Goal: Transaction & Acquisition: Download file/media

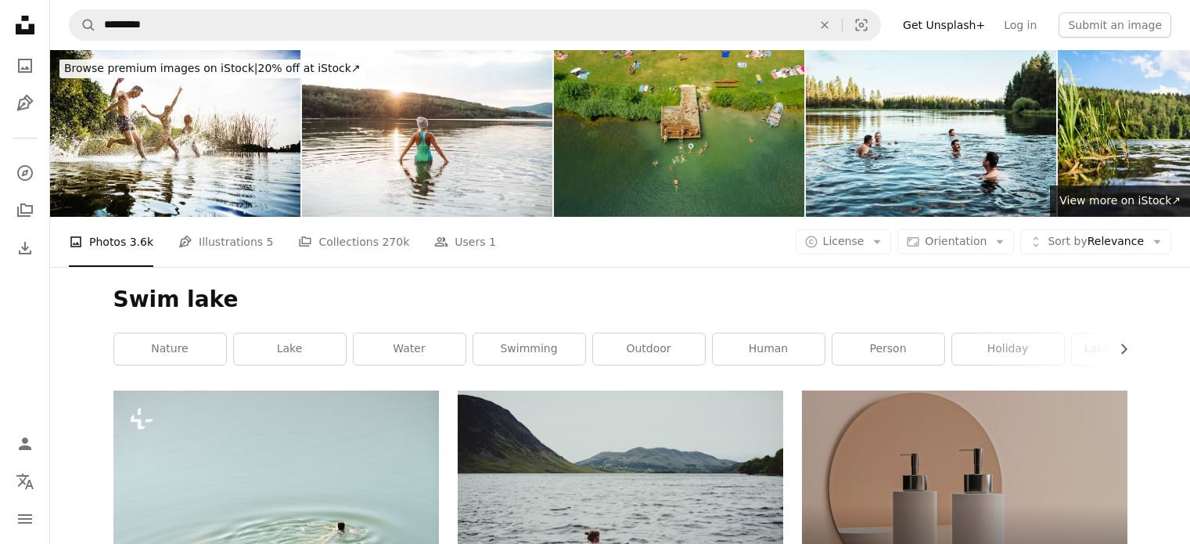
scroll to position [2426, 0]
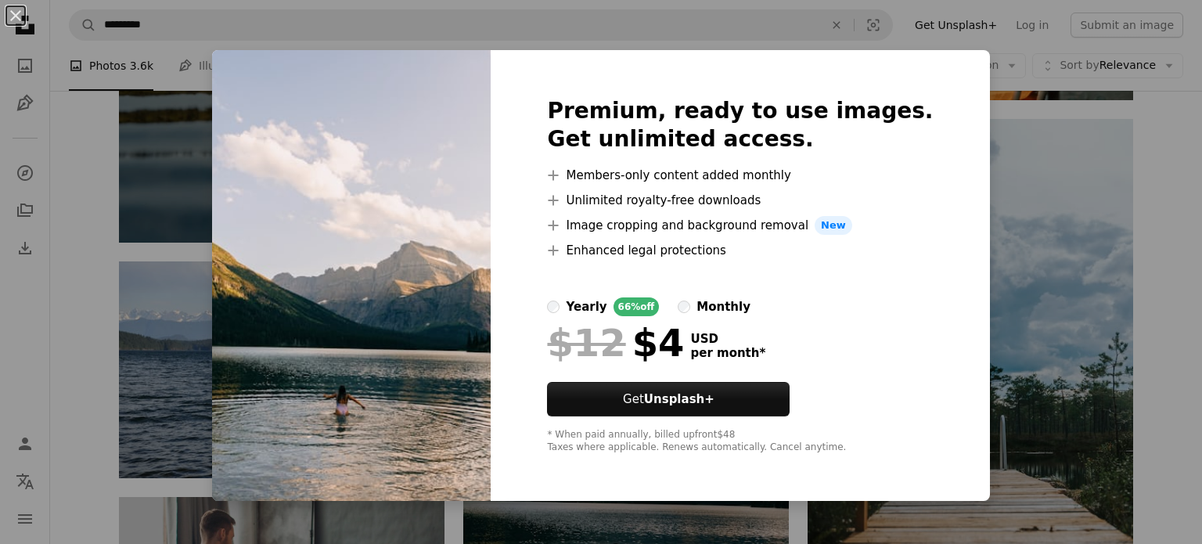
click at [1000, 131] on div "An X shape Premium, ready to use images. Get unlimited access. A plus sign Memb…" at bounding box center [601, 272] width 1202 height 544
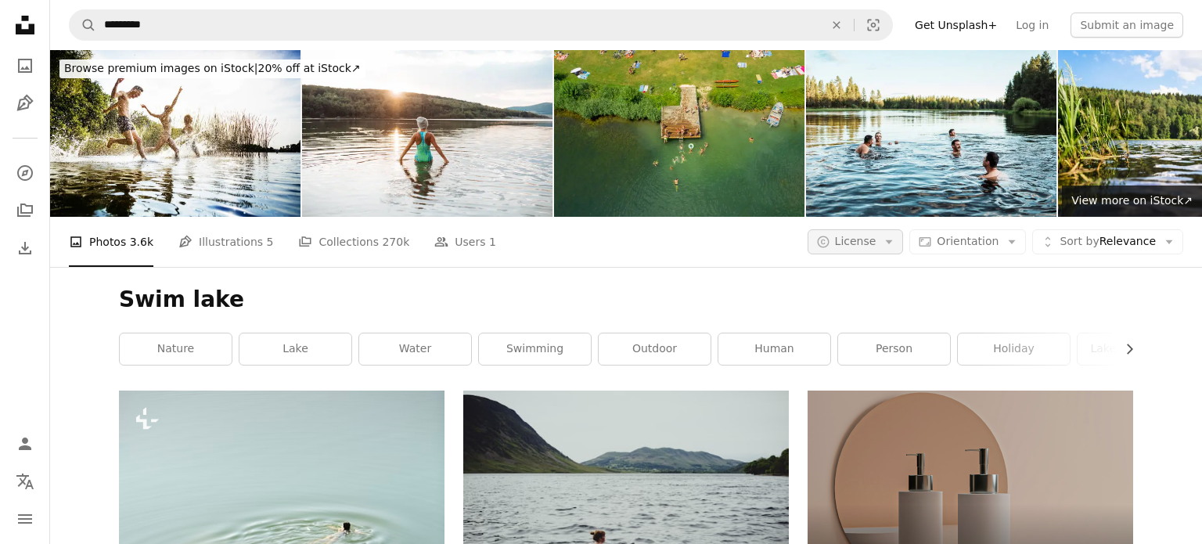
click at [858, 235] on span "License" at bounding box center [855, 241] width 41 height 13
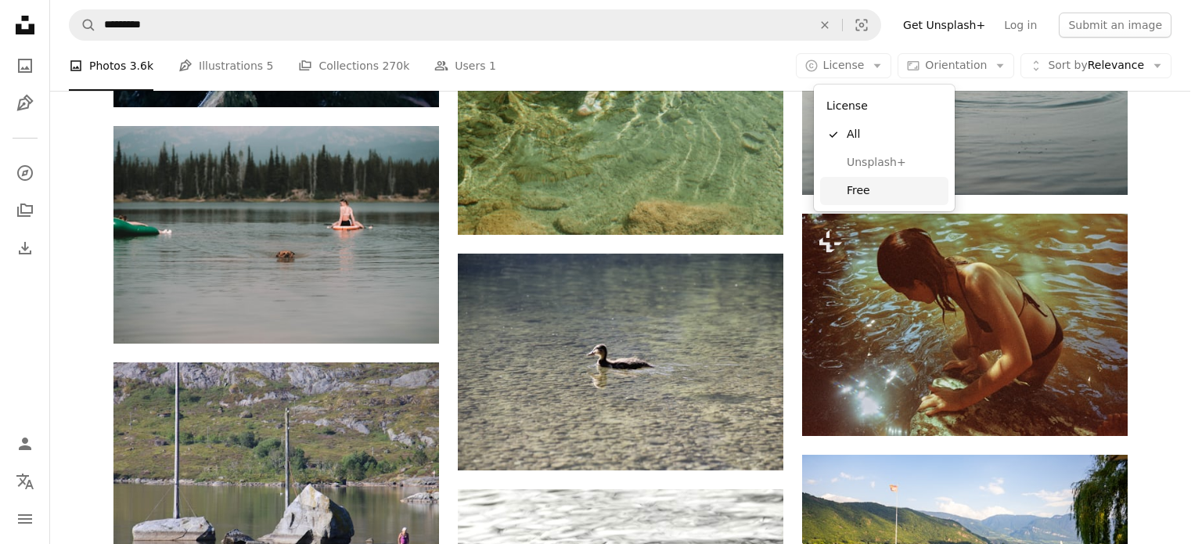
click at [851, 189] on span "Free" at bounding box center [894, 191] width 95 height 16
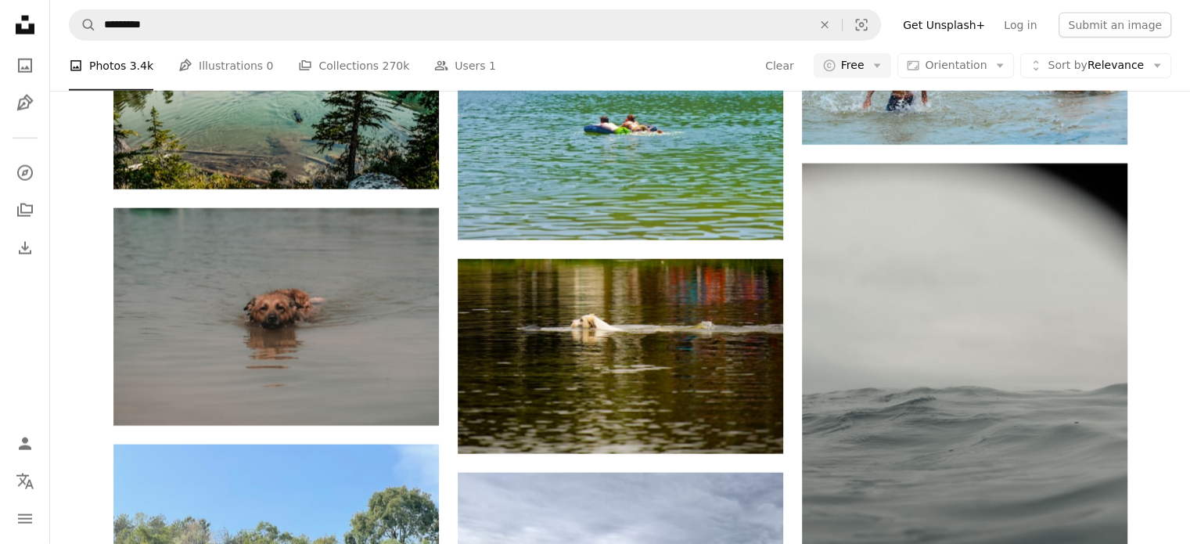
scroll to position [7433, 0]
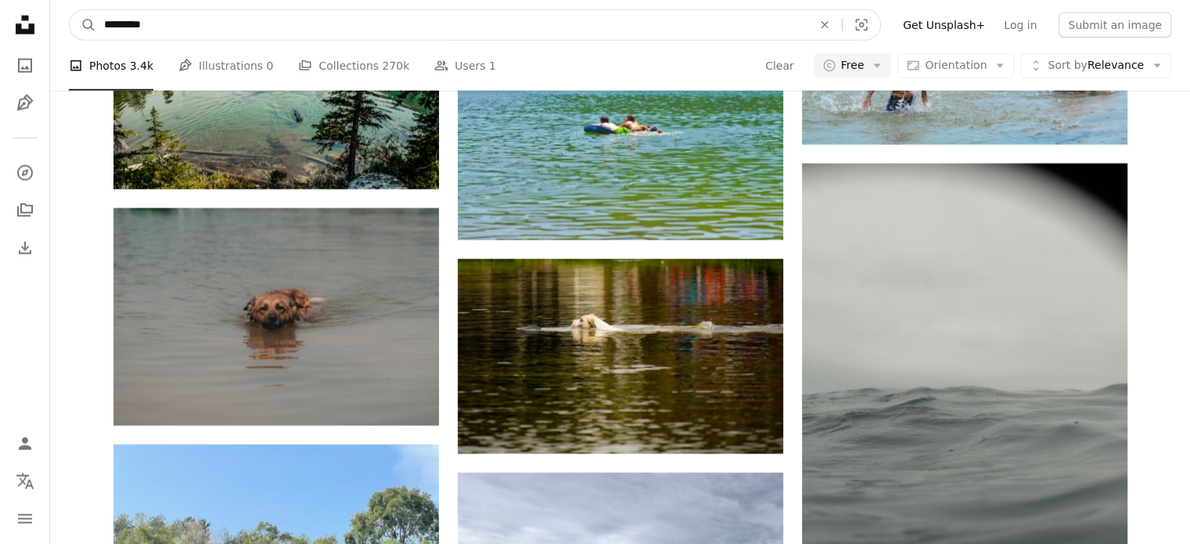
click at [128, 25] on input "*********" at bounding box center [451, 25] width 711 height 30
type input "**********"
click at [70, 10] on button "A magnifying glass" at bounding box center [83, 25] width 27 height 30
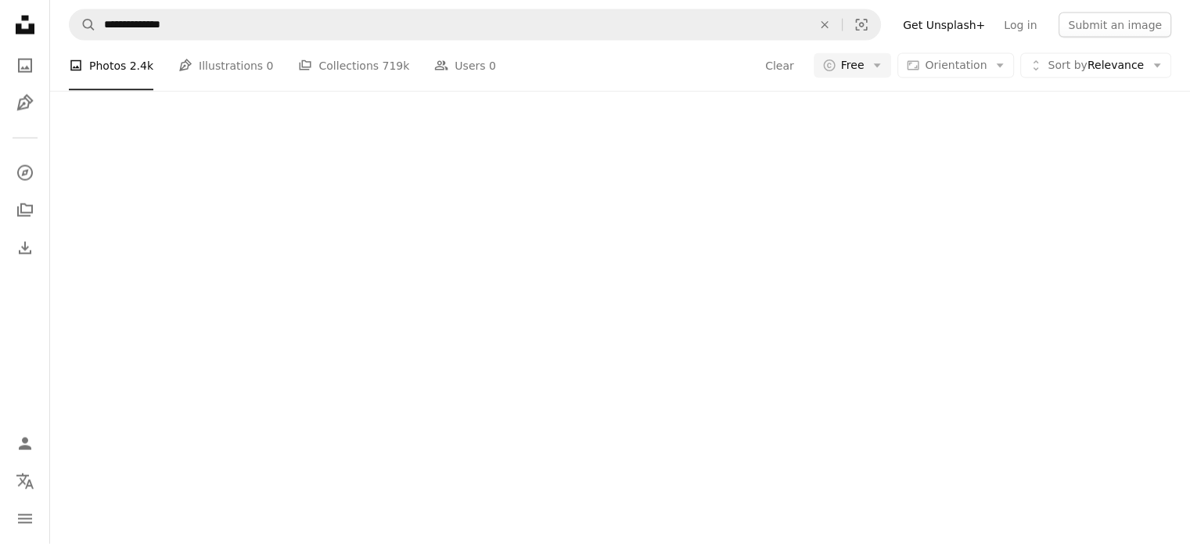
scroll to position [1174, 0]
drag, startPoint x: 404, startPoint y: 340, endPoint x: 398, endPoint y: 418, distance: 78.4
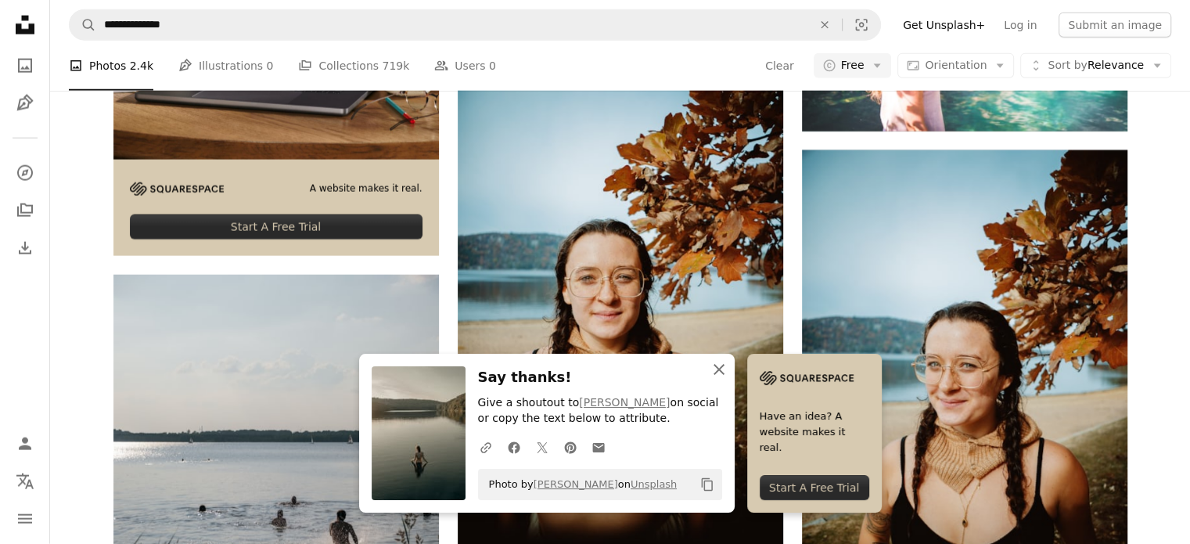
click at [728, 375] on icon "An X shape" at bounding box center [719, 369] width 19 height 19
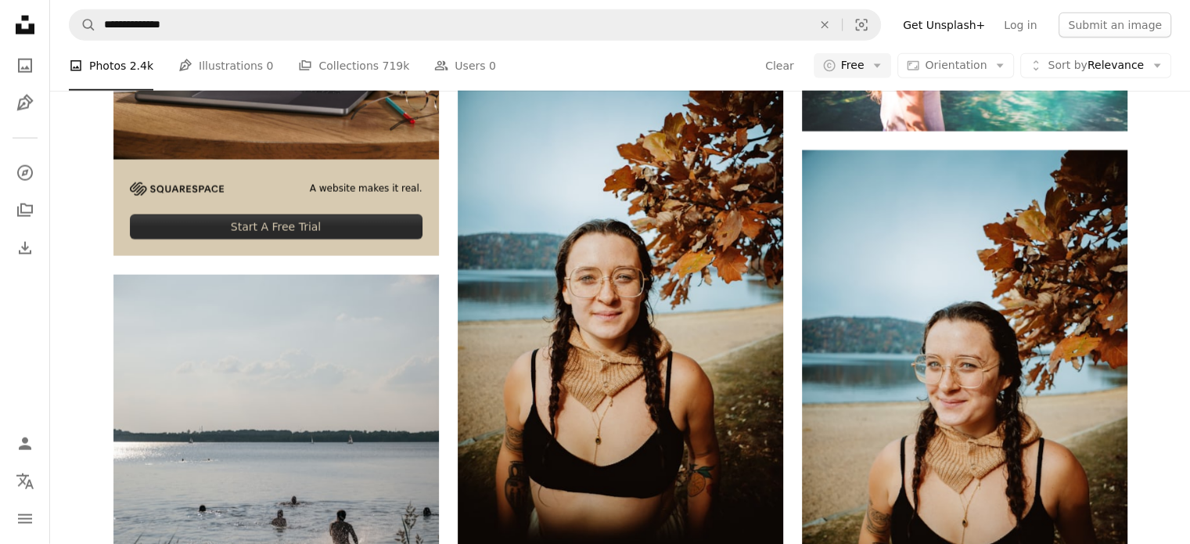
scroll to position [1721, 0]
drag, startPoint x: 1156, startPoint y: 447, endPoint x: 1148, endPoint y: 462, distance: 17.9
click at [1178, 532] on div at bounding box center [1178, 532] width 0 height 0
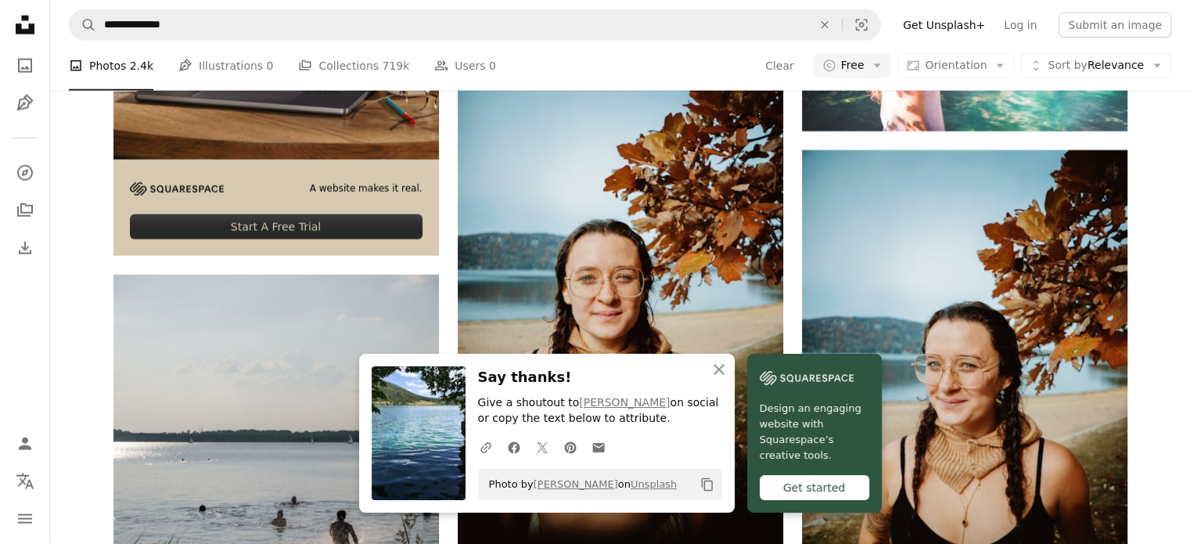
scroll to position [6338, 0]
click at [728, 375] on icon "An X shape" at bounding box center [719, 369] width 19 height 19
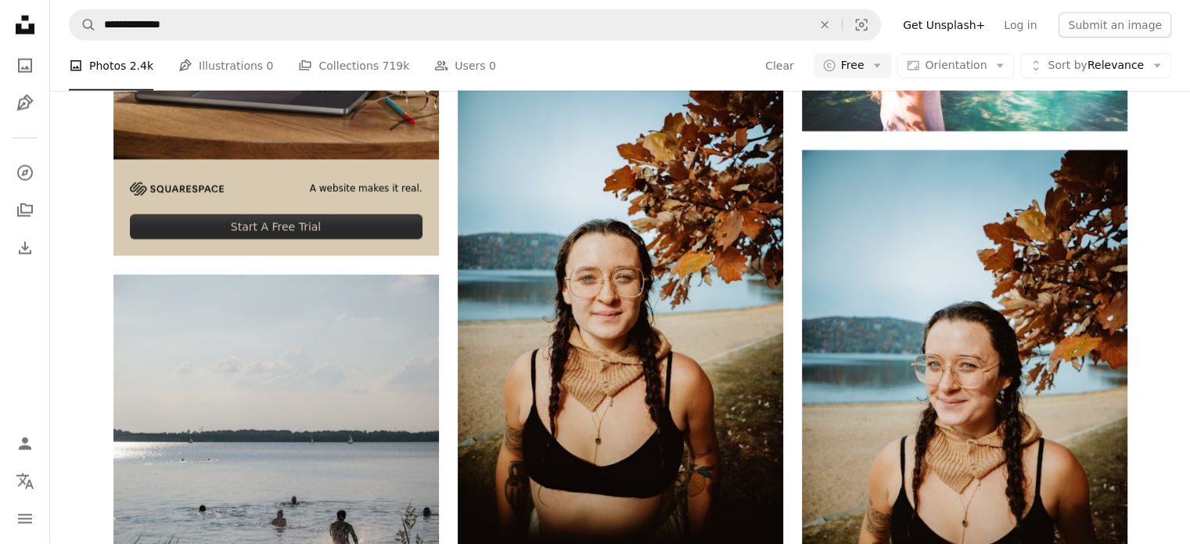
scroll to position [6494, 0]
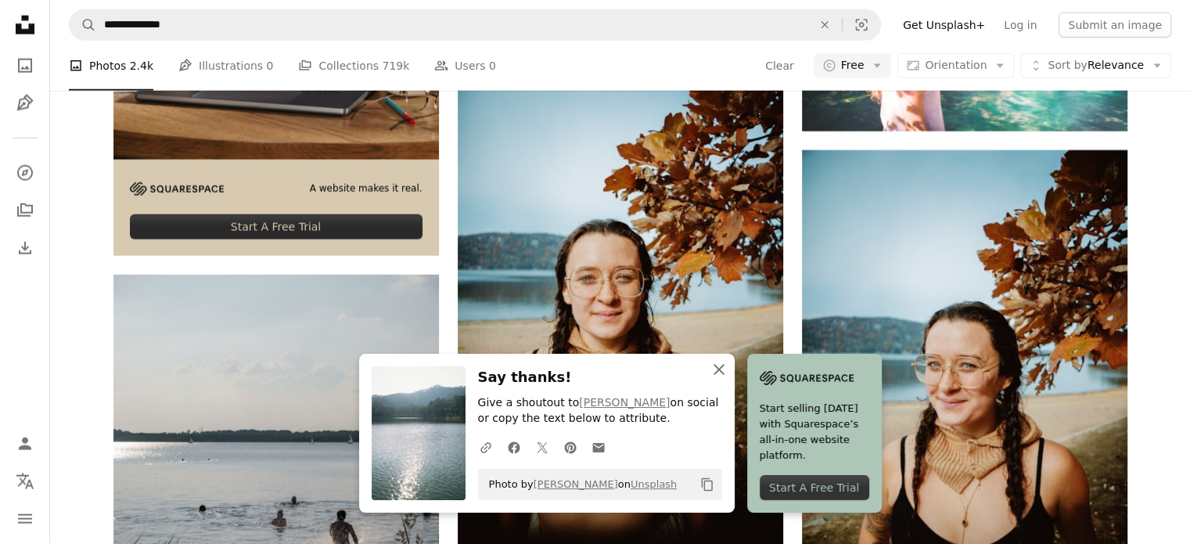
drag, startPoint x: 796, startPoint y: 367, endPoint x: 678, endPoint y: 365, distance: 117.4
click at [728, 367] on icon "An X shape" at bounding box center [719, 369] width 19 height 19
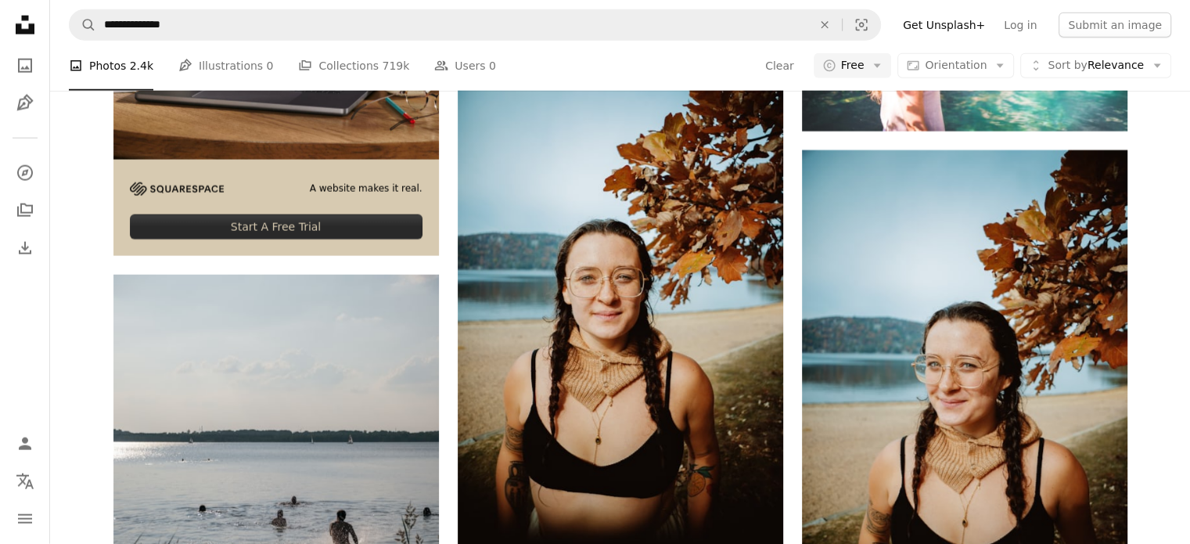
scroll to position [13849, 0]
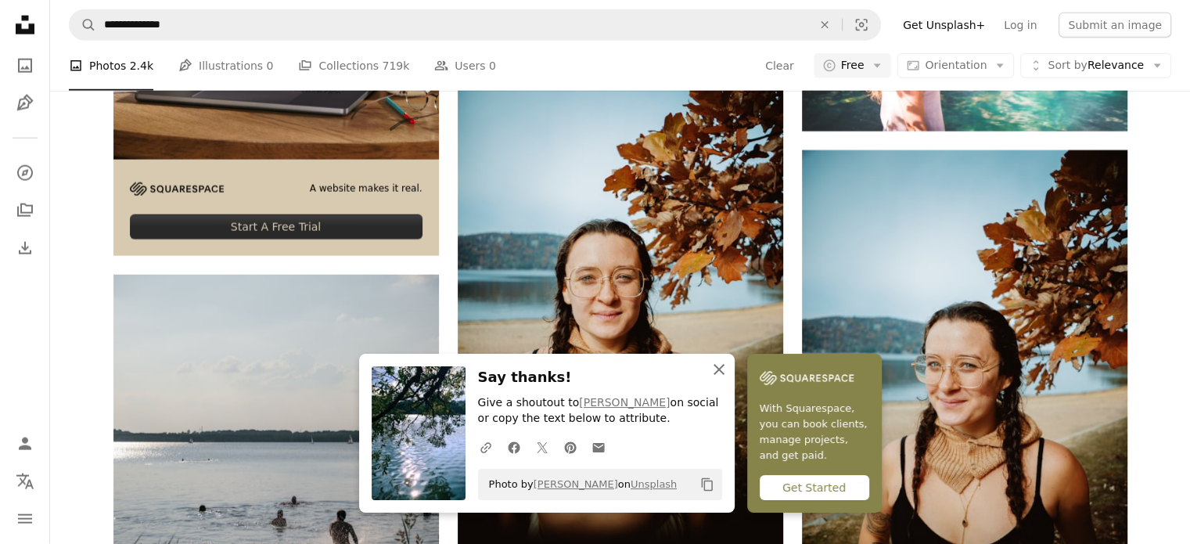
click at [728, 365] on icon "An X shape" at bounding box center [719, 369] width 19 height 19
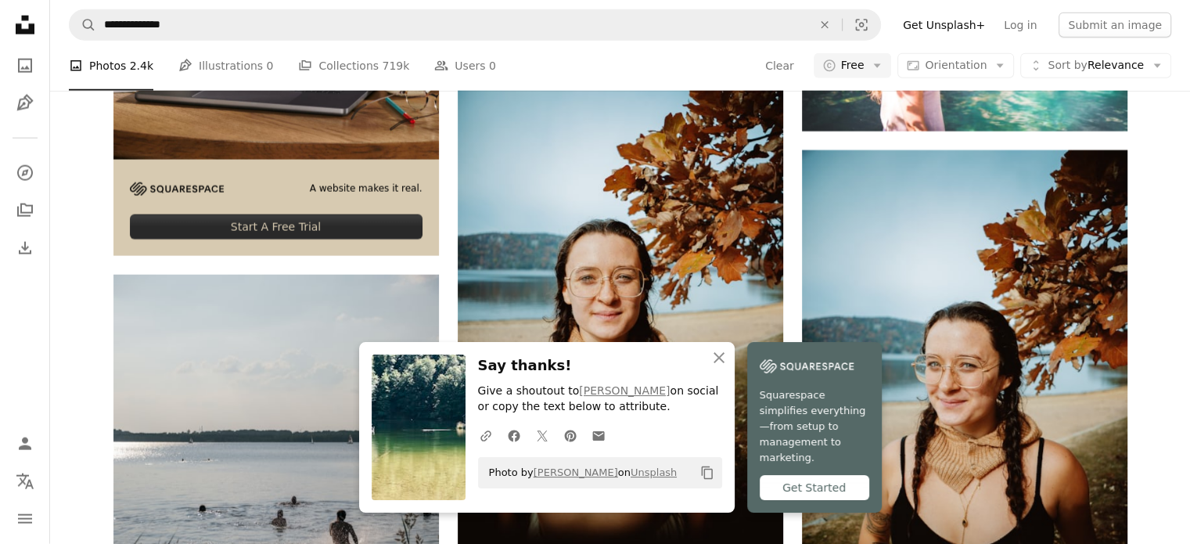
scroll to position [14319, 0]
click at [725, 363] on icon "button" at bounding box center [719, 357] width 11 height 11
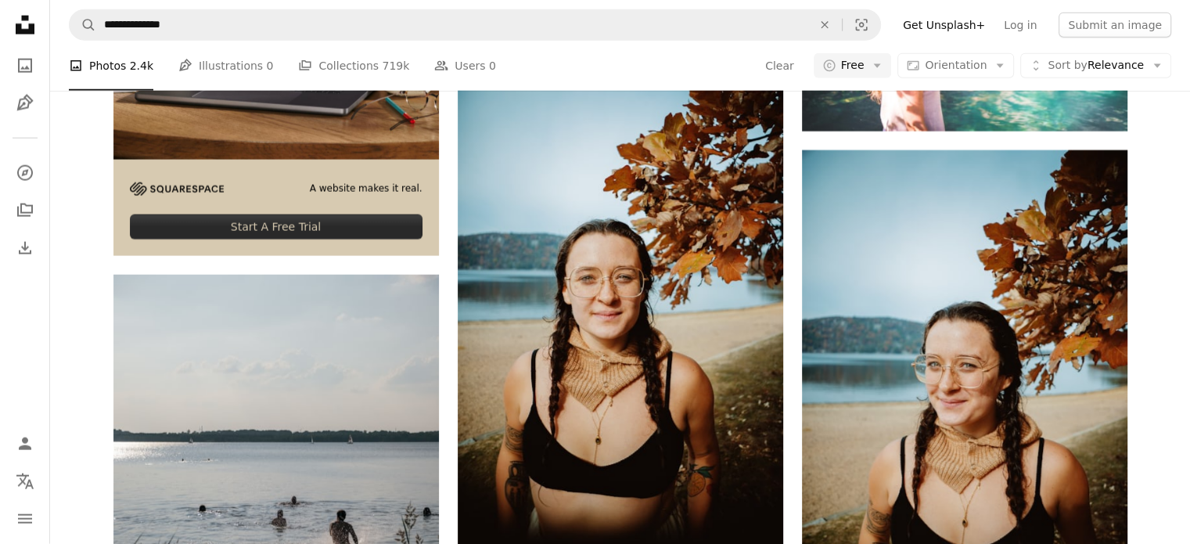
scroll to position [15884, 0]
